Goal: Navigation & Orientation: Find specific page/section

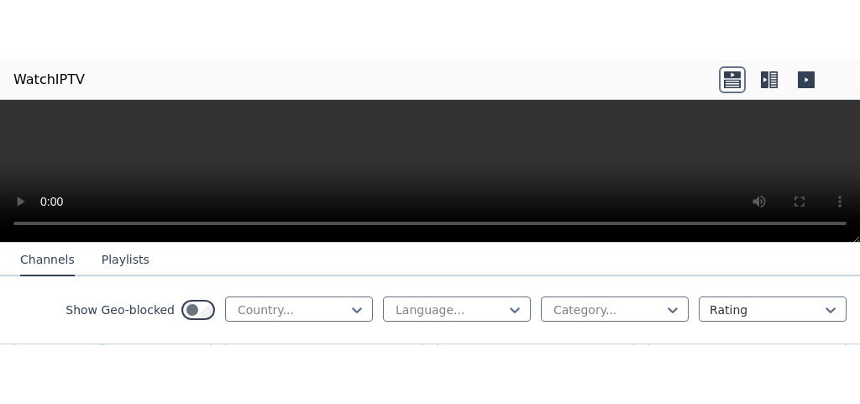
scroll to position [3112, 0]
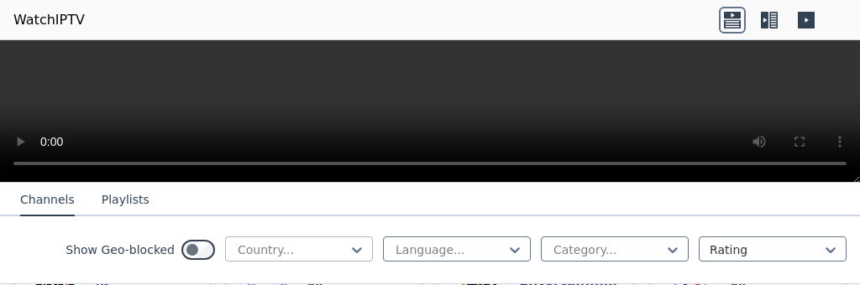
click at [348, 249] on div at bounding box center [292, 250] width 112 height 17
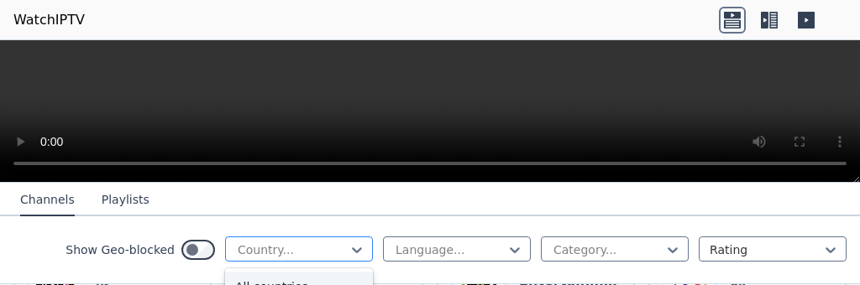
click at [348, 249] on div at bounding box center [292, 250] width 112 height 17
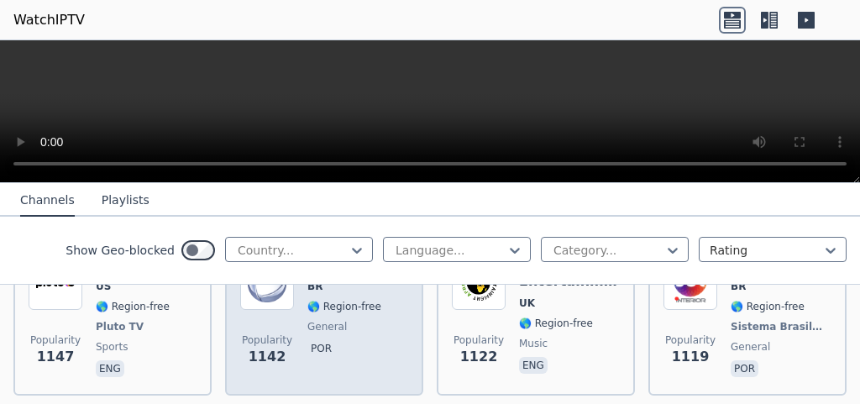
click at [358, 285] on span "por" at bounding box center [344, 350] width 74 height 20
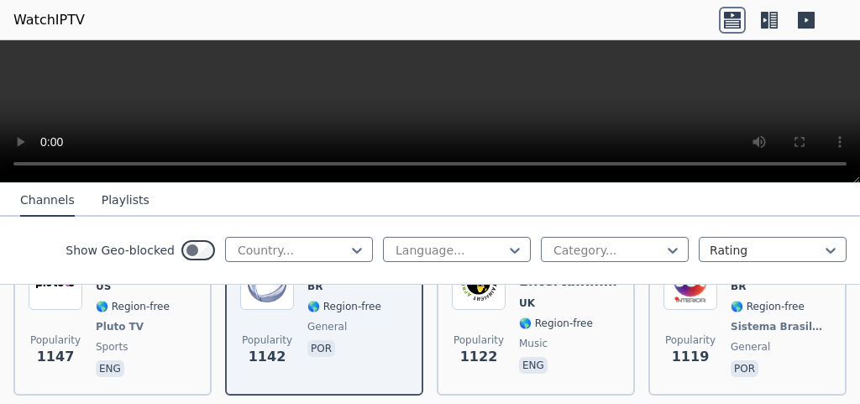
click at [127, 203] on button "Playlists" at bounding box center [126, 201] width 48 height 32
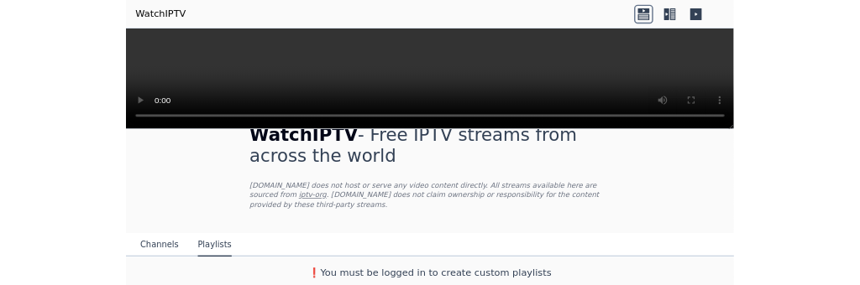
scroll to position [24, 0]
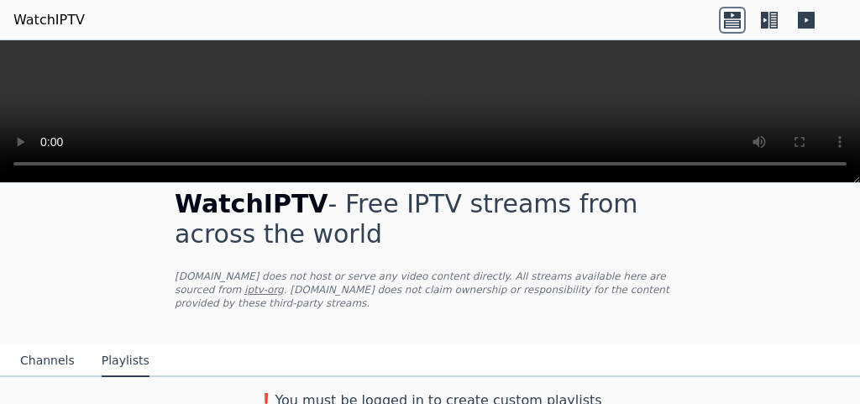
click at [481, 285] on p "[DOMAIN_NAME] does not host or serve any video content directly. All streams av…" at bounding box center [430, 289] width 510 height 40
click at [284, 284] on link "iptv-org" at bounding box center [263, 290] width 39 height 12
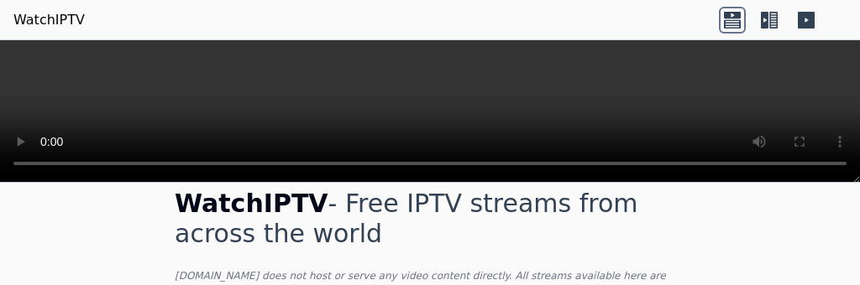
click at [761, 21] on icon at bounding box center [765, 20] width 8 height 17
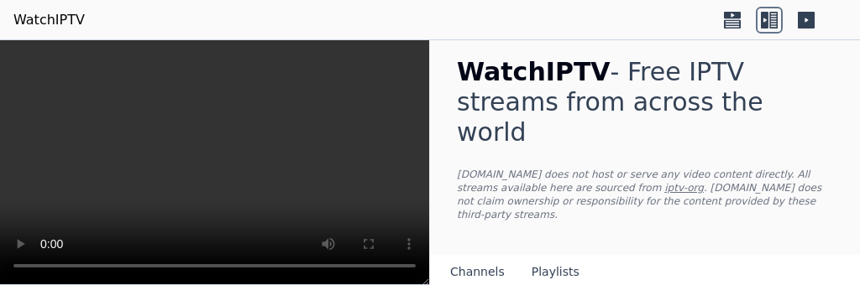
click at [811, 20] on icon at bounding box center [806, 20] width 17 height 17
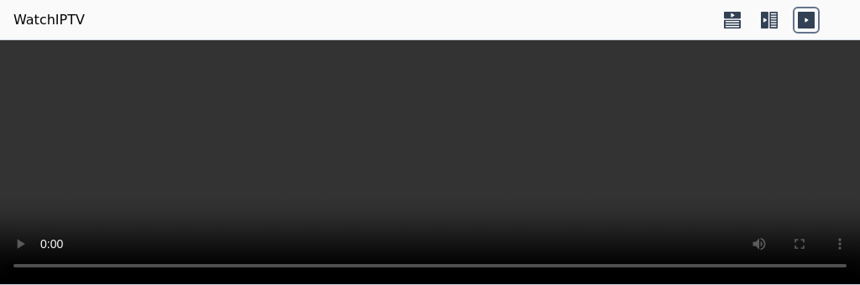
click at [724, 24] on icon at bounding box center [732, 23] width 17 height 8
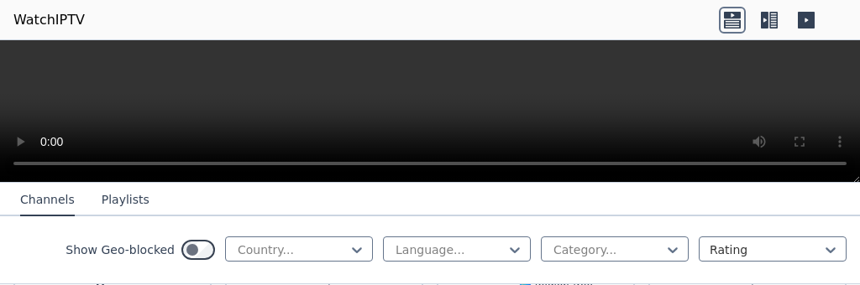
scroll to position [8390, 0]
